Goal: Task Accomplishment & Management: Use online tool/utility

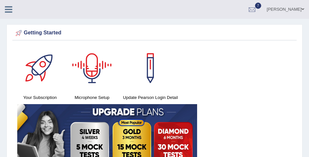
click at [10, 12] on icon at bounding box center [8, 9] width 7 height 8
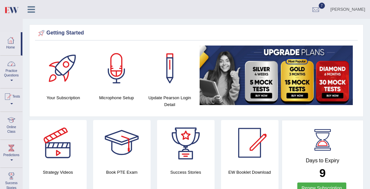
click at [12, 67] on div at bounding box center [11, 64] width 10 height 10
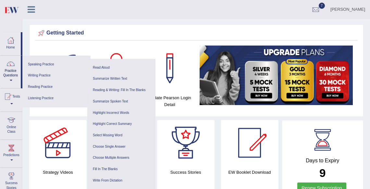
click at [39, 96] on link "Listening Practice" at bounding box center [57, 98] width 62 height 11
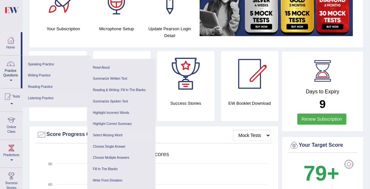
scroll to position [70, 0]
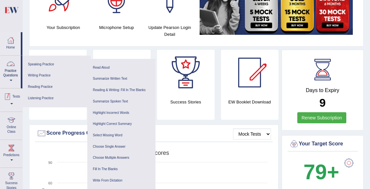
click at [9, 93] on div at bounding box center [8, 97] width 10 height 10
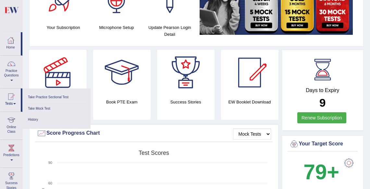
click at [48, 97] on link "Take Practice Sectional Test" at bounding box center [57, 97] width 62 height 11
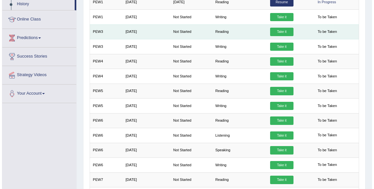
scroll to position [113, 0]
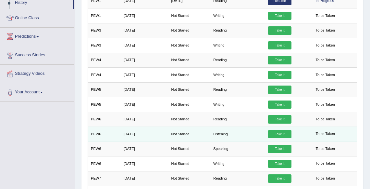
click at [278, 132] on link "Take it" at bounding box center [279, 134] width 23 height 8
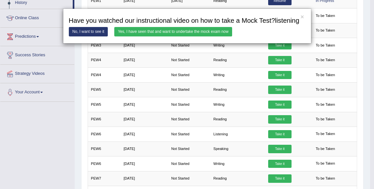
click at [200, 36] on link "Yes, I have seen that and want to undertake the mock exam now" at bounding box center [173, 31] width 118 height 9
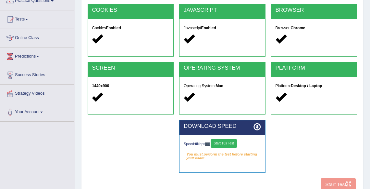
scroll to position [152, 0]
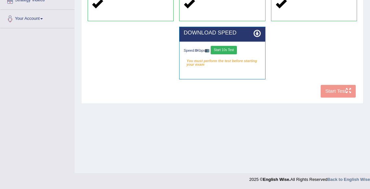
click at [241, 51] on div "Speed: 0 Kbps Start 10s Test" at bounding box center [222, 51] width 77 height 10
click at [232, 49] on button "Start 10s Test" at bounding box center [224, 50] width 26 height 8
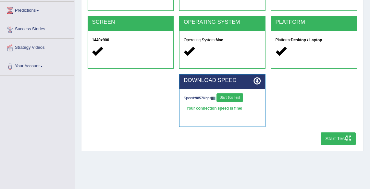
scroll to position [102, 0]
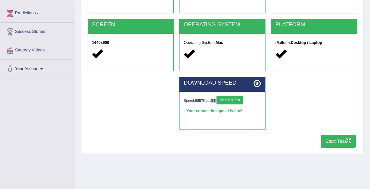
click at [333, 141] on button "Start Test" at bounding box center [338, 141] width 35 height 13
